Goal: Task Accomplishment & Management: Manage account settings

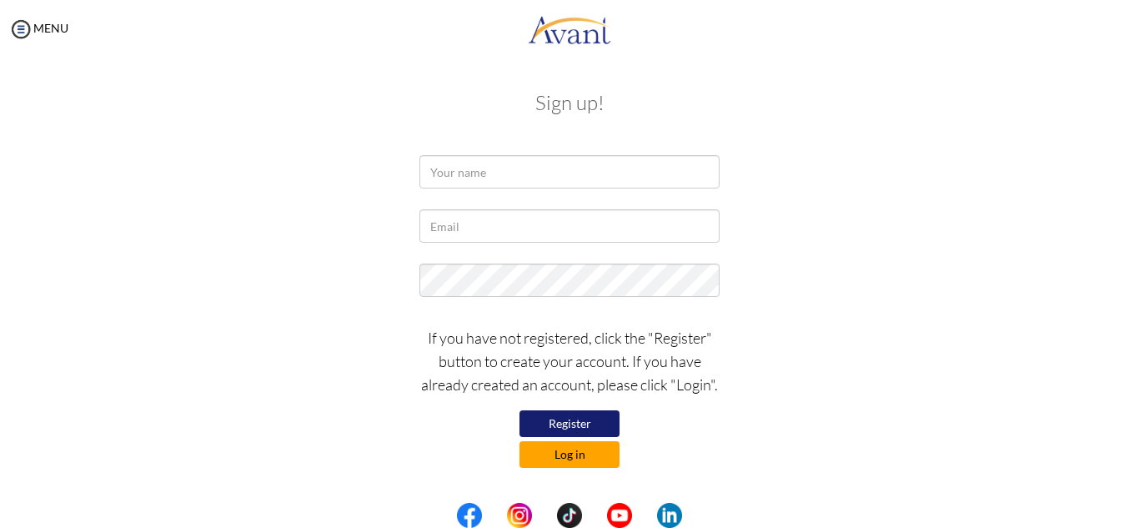
click at [577, 459] on button "Log in" at bounding box center [569, 454] width 100 height 27
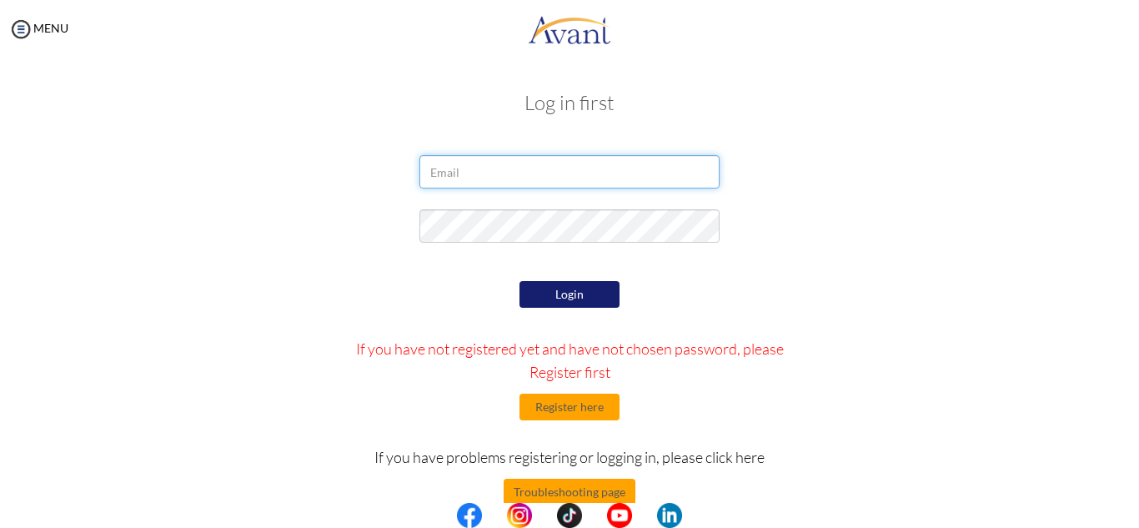
click at [516, 175] on input "email" at bounding box center [569, 171] width 300 height 33
type input "miller.winsome238@yahoo.com"
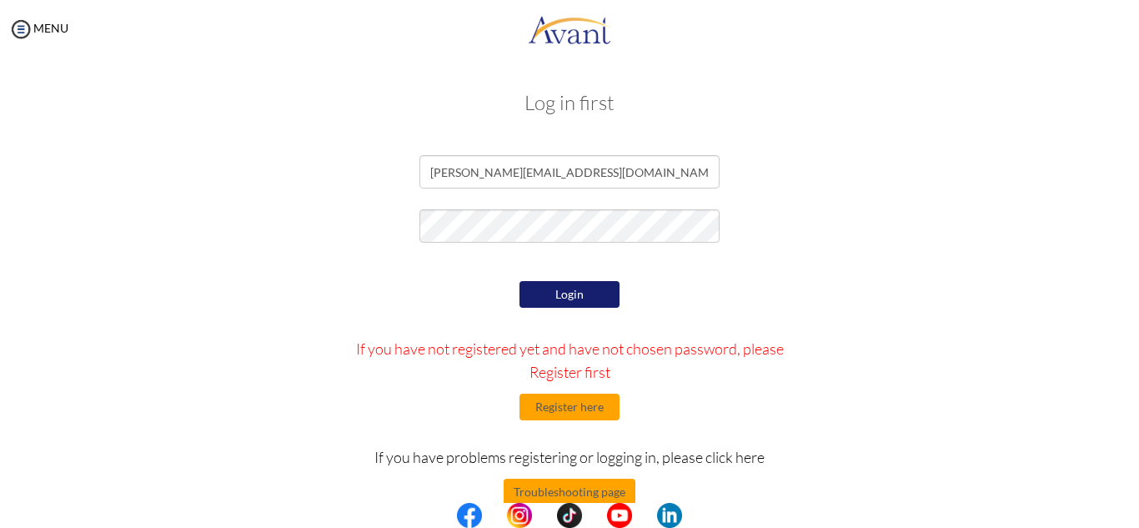
click at [547, 290] on button "Login" at bounding box center [569, 294] width 100 height 27
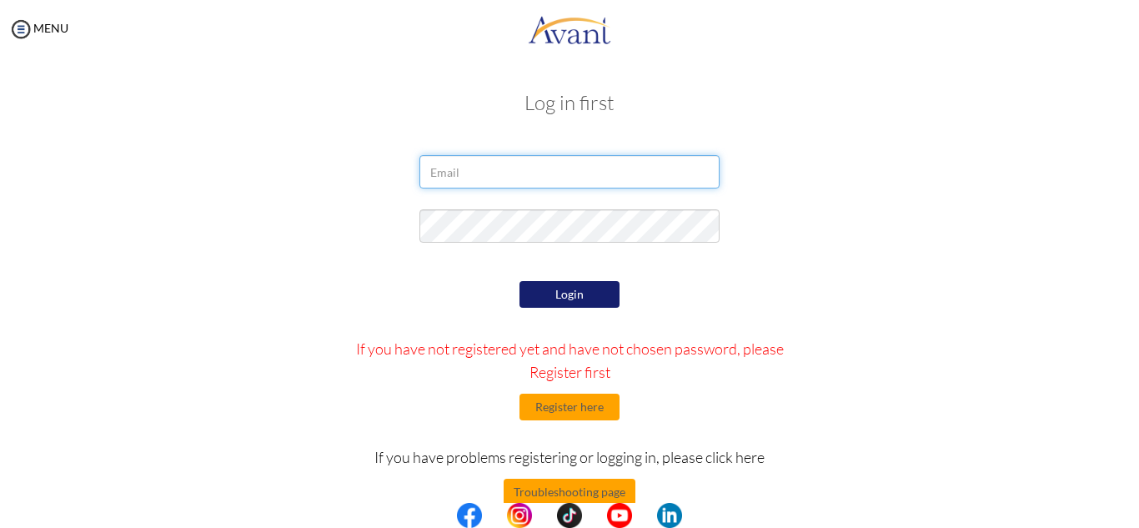
click at [659, 163] on input "email" at bounding box center [569, 171] width 300 height 33
type input "miller.winsome238@yahoo.com"
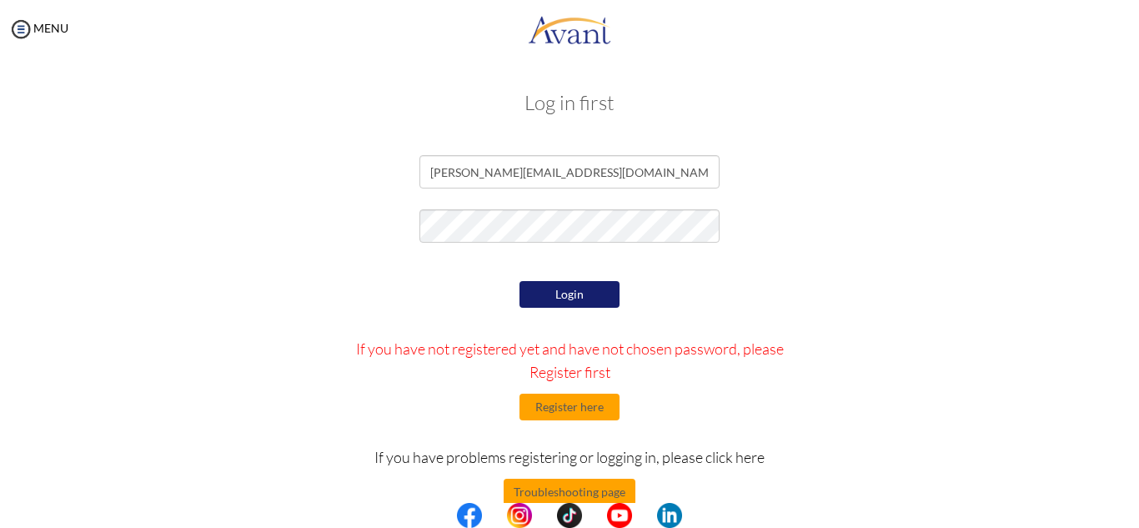
click at [596, 287] on button "Login" at bounding box center [569, 294] width 100 height 27
drag, startPoint x: 1129, startPoint y: 180, endPoint x: 1137, endPoint y: 212, distance: 32.8
click at [574, 296] on button "Login" at bounding box center [569, 294] width 100 height 27
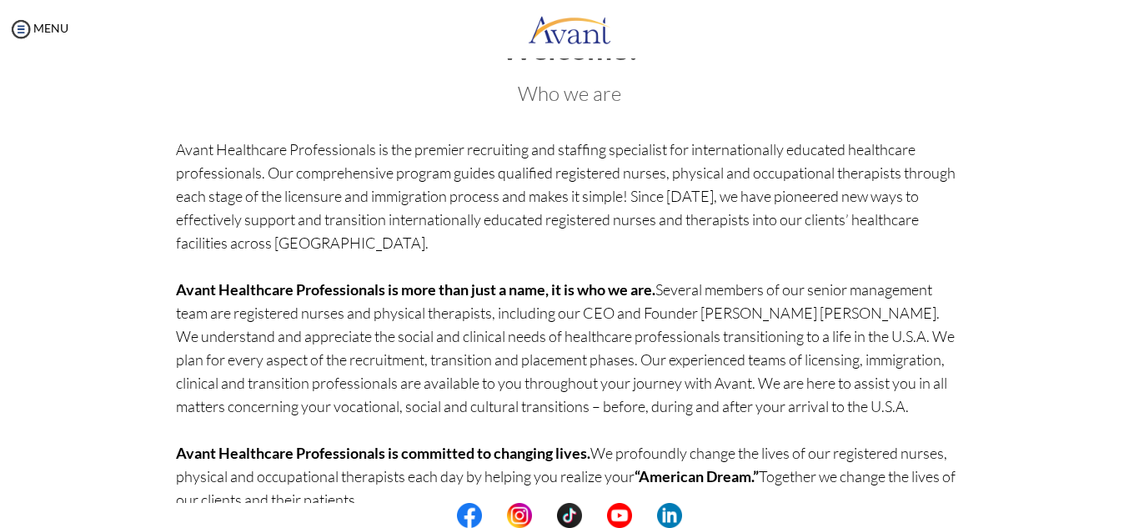
scroll to position [146, 0]
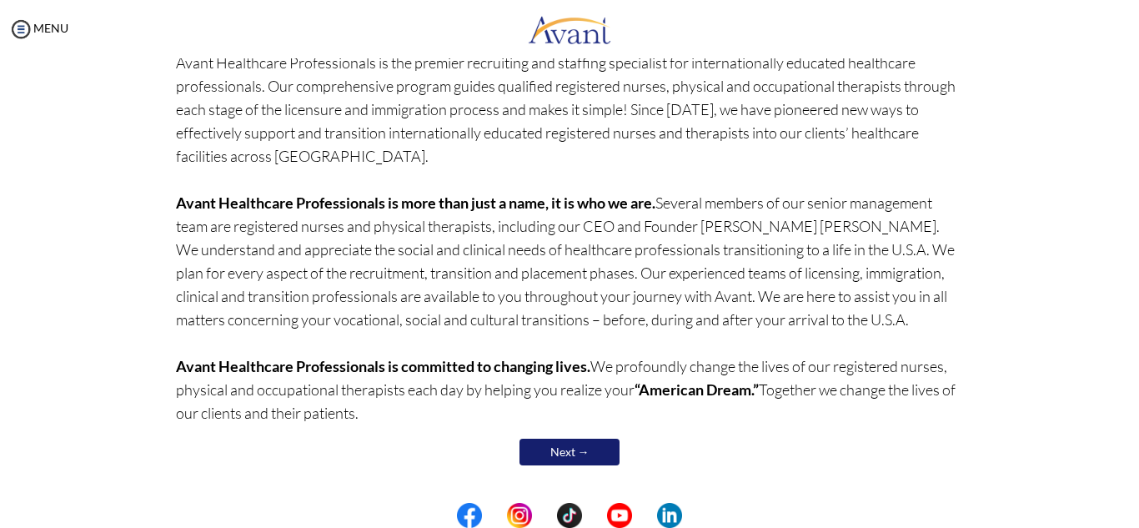
click at [563, 453] on link "Next →" at bounding box center [569, 452] width 100 height 27
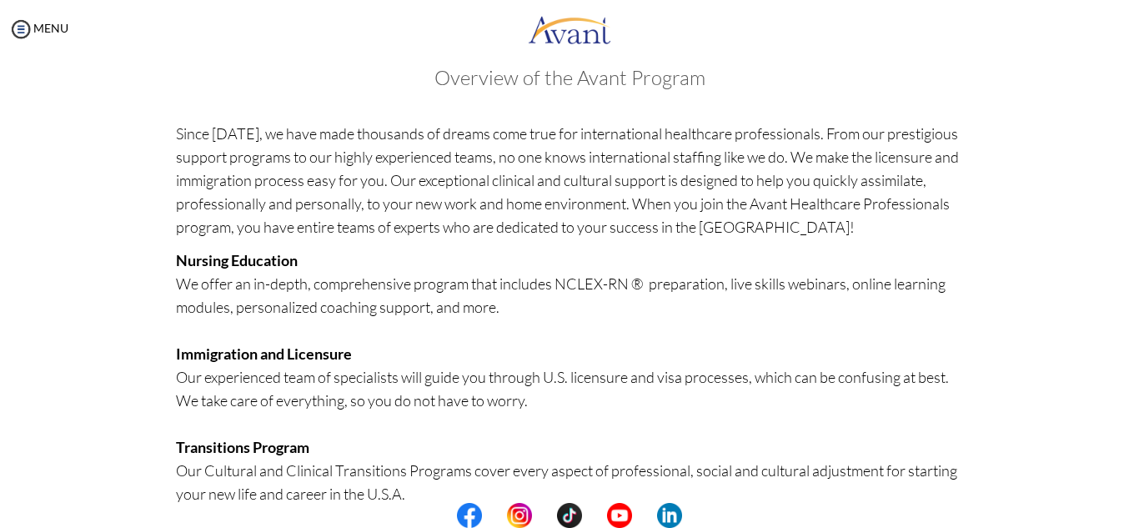
scroll to position [0, 0]
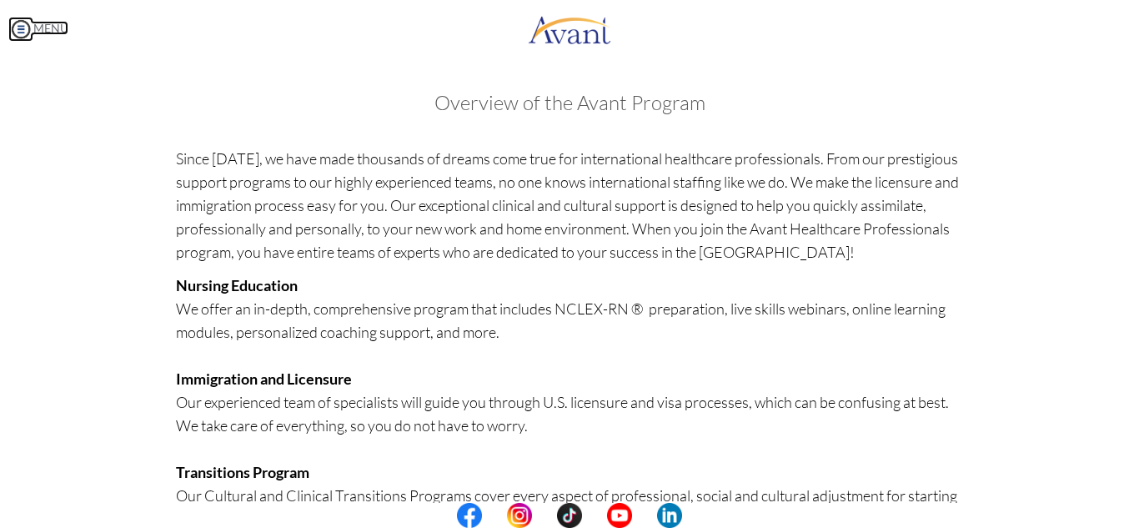
click at [19, 29] on img at bounding box center [20, 29] width 25 height 25
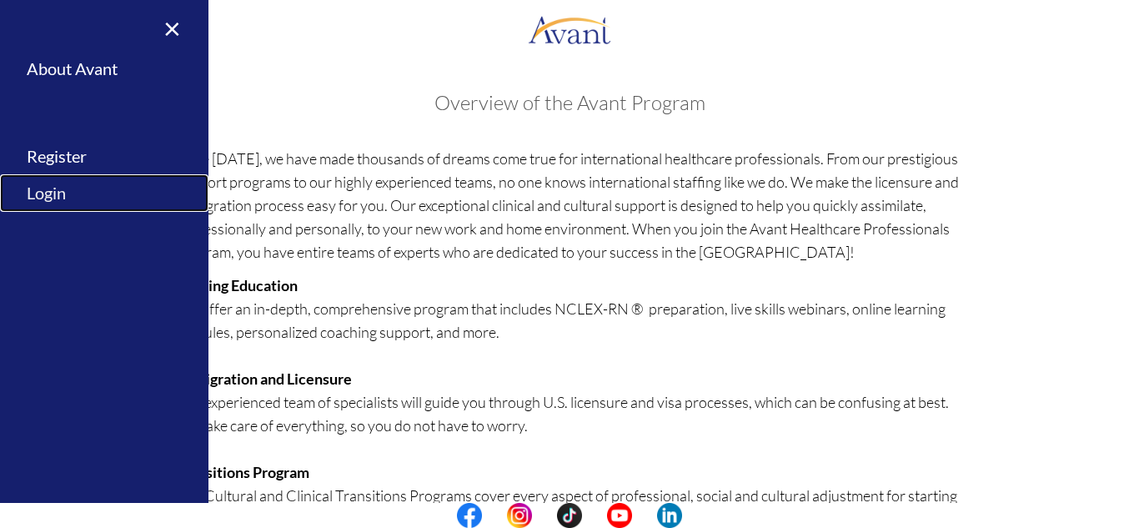
click at [44, 197] on link "Login" at bounding box center [104, 193] width 208 height 38
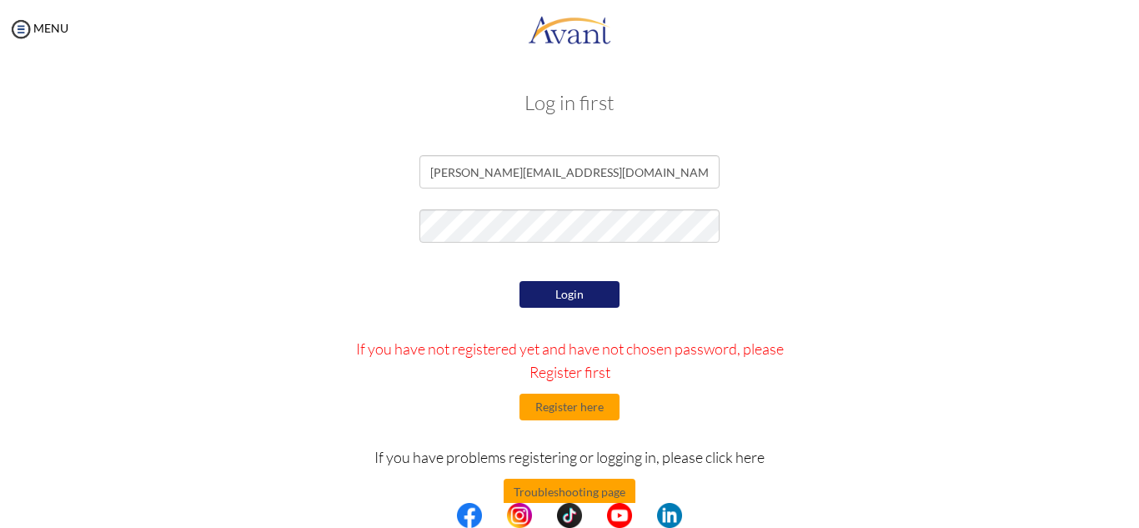
click at [578, 294] on button "Login" at bounding box center [569, 294] width 100 height 27
